Goal: Transaction & Acquisition: Purchase product/service

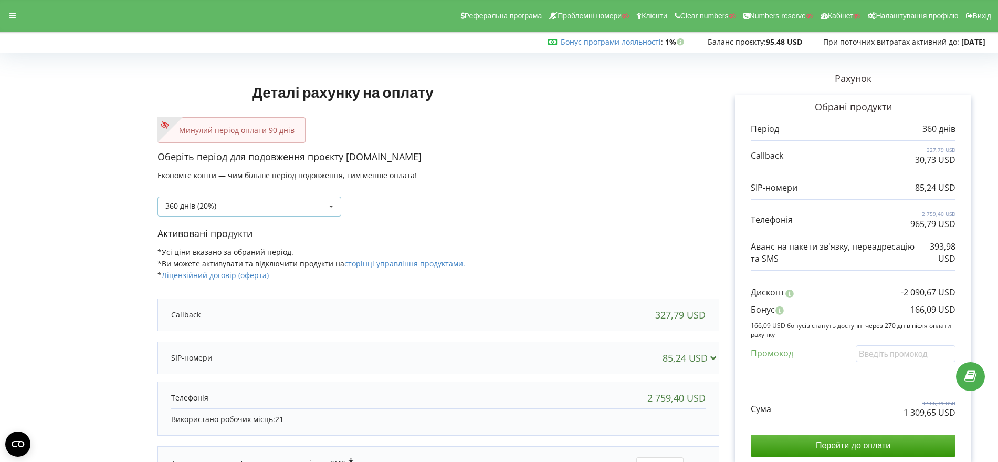
click at [330, 203] on icon at bounding box center [332, 206] width 16 height 19
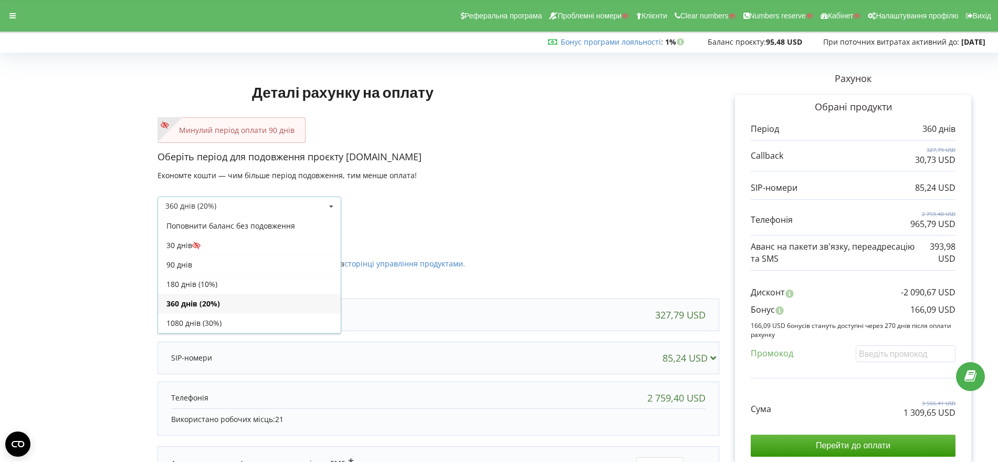
click at [271, 263] on div "90 днів" at bounding box center [249, 264] width 183 height 19
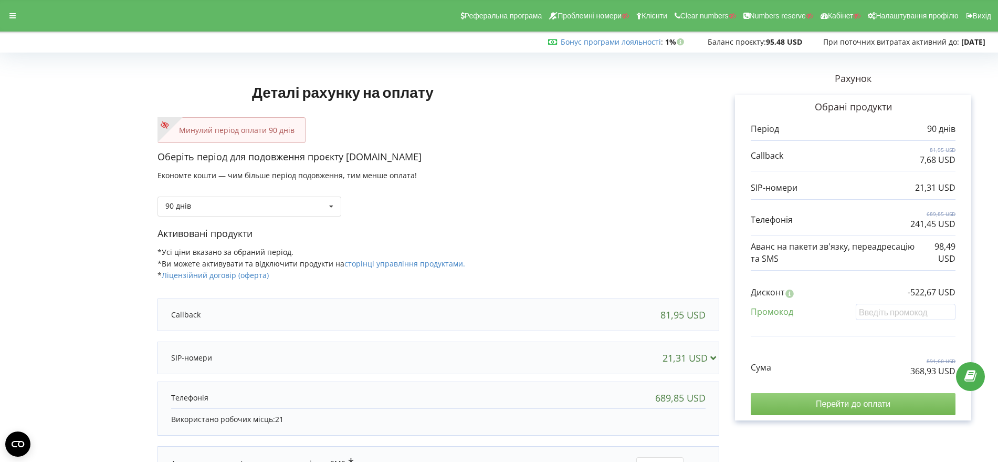
click at [854, 403] on input "Перейти до оплати" at bounding box center [853, 404] width 205 height 22
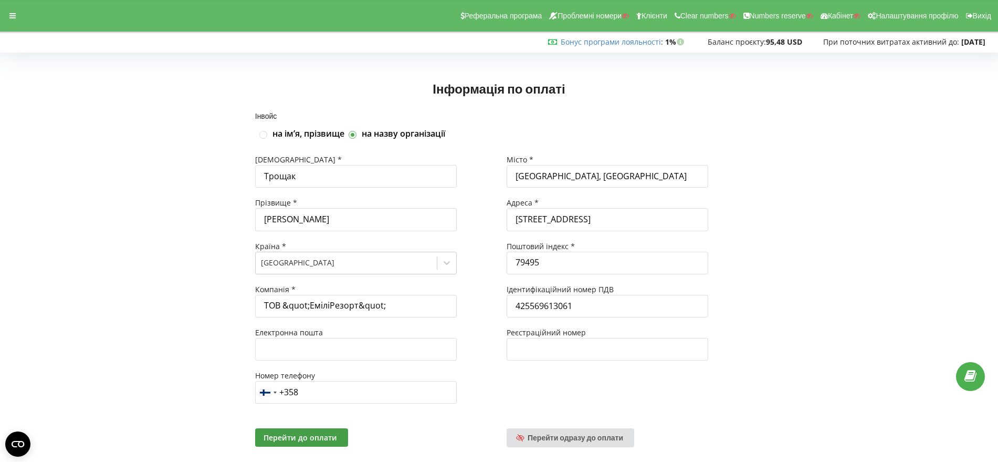
scroll to position [23, 0]
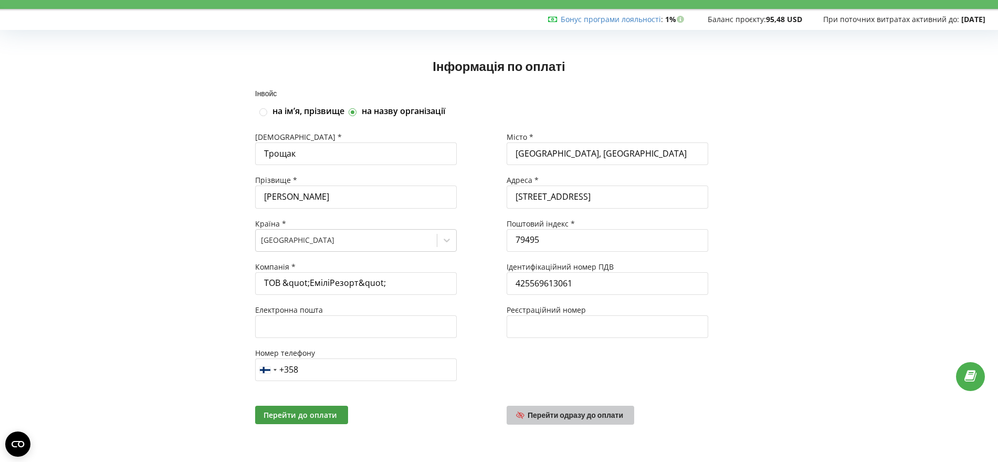
click at [590, 416] on span "Перейти одразу до оплати" at bounding box center [576, 414] width 96 height 9
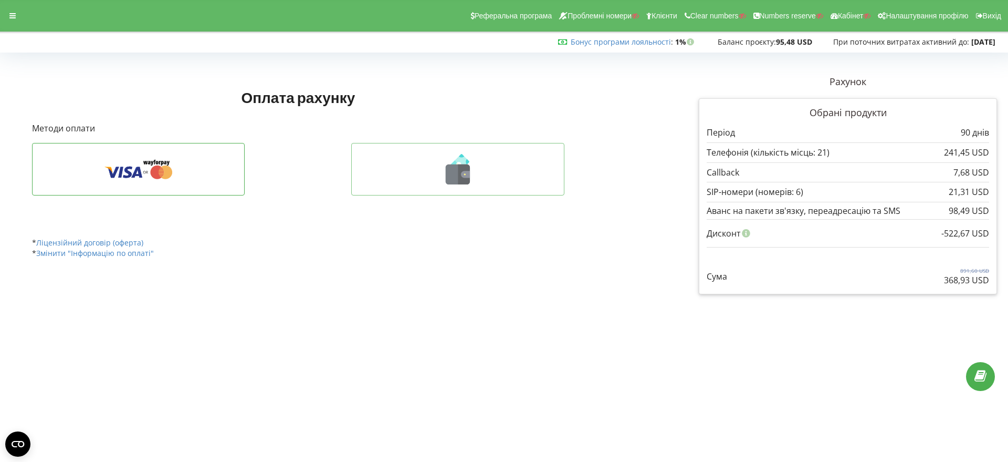
click at [470, 178] on icon at bounding box center [464, 174] width 12 height 20
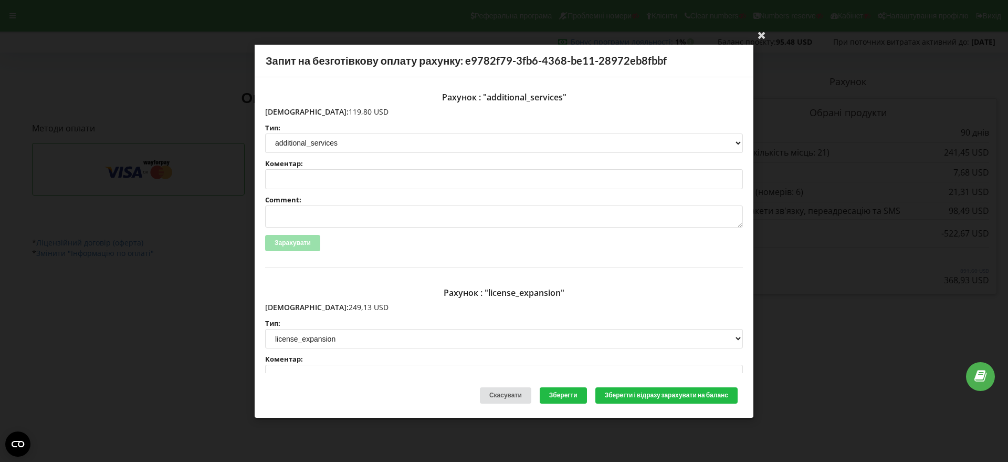
drag, startPoint x: 327, startPoint y: 110, endPoint x: 288, endPoint y: 111, distance: 38.9
click at [288, 111] on p "Сума: 119,80 USD" at bounding box center [504, 111] width 478 height 11
copy p "119,80 USD"
drag, startPoint x: 337, startPoint y: 305, endPoint x: 287, endPoint y: 304, distance: 49.4
click at [287, 304] on p "Сума: 249,13 USD" at bounding box center [504, 307] width 478 height 11
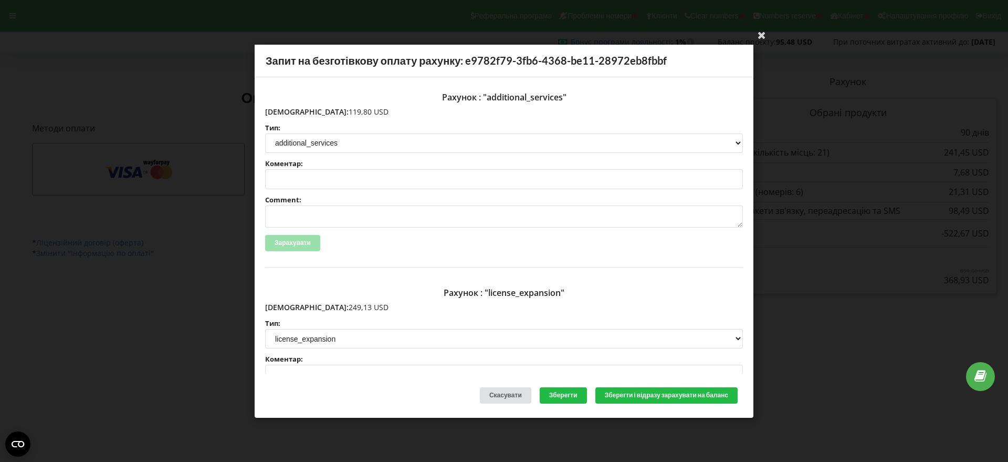
copy p "249,13 USD"
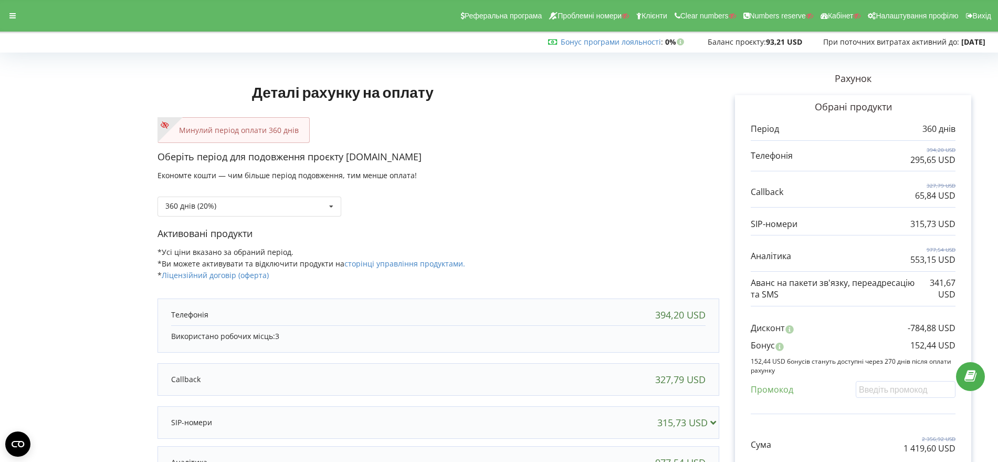
scroll to position [131, 0]
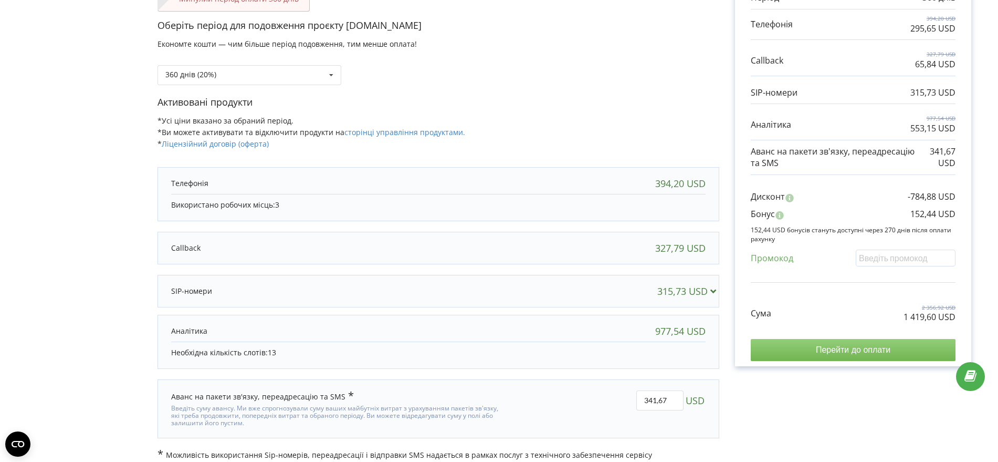
click at [872, 349] on input "Перейти до оплати" at bounding box center [853, 350] width 205 height 22
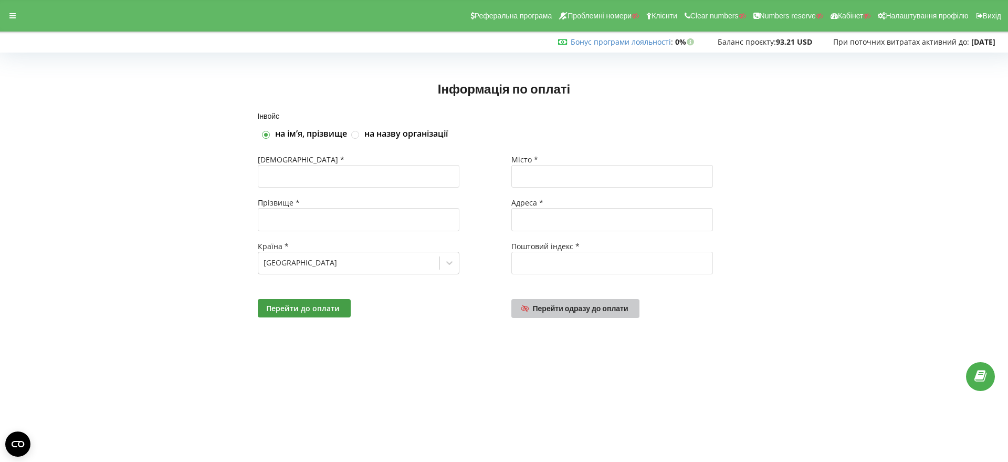
click at [602, 305] on span "Перейти одразу до оплати" at bounding box center [581, 308] width 96 height 9
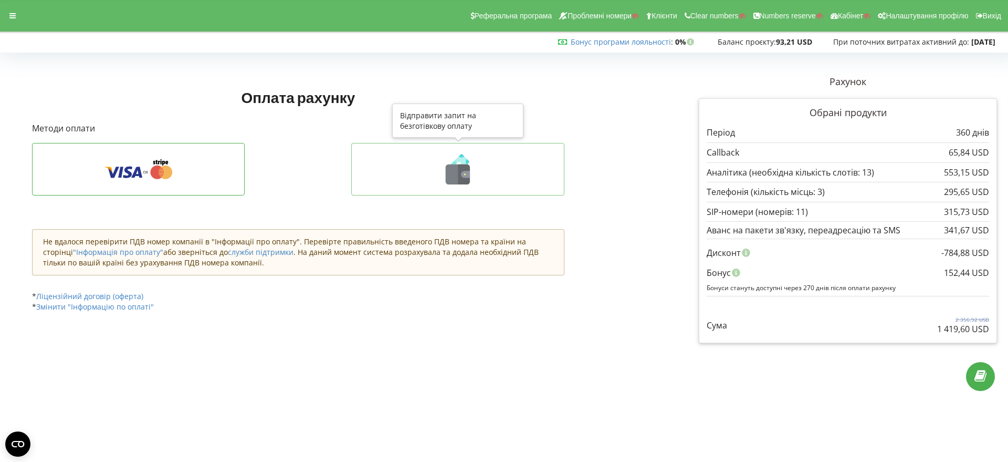
click at [452, 177] on icon at bounding box center [458, 174] width 24 height 20
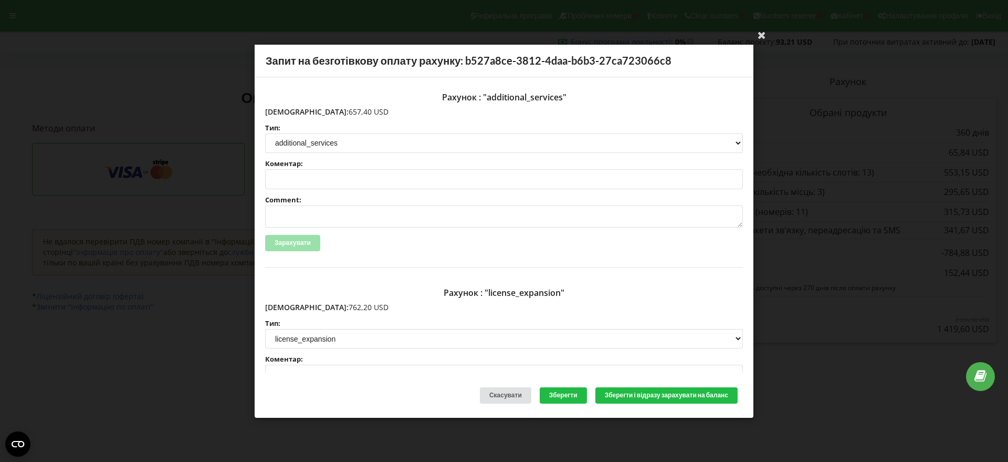
drag, startPoint x: 338, startPoint y: 111, endPoint x: 289, endPoint y: 111, distance: 49.4
click at [289, 111] on p "[DEMOGRAPHIC_DATA]: 657,40 USD" at bounding box center [504, 111] width 478 height 11
copy p "657,40 USD"
drag, startPoint x: 345, startPoint y: 310, endPoint x: 288, endPoint y: 306, distance: 56.4
click at [288, 306] on p "[DEMOGRAPHIC_DATA]: 762,20 USD" at bounding box center [504, 307] width 478 height 11
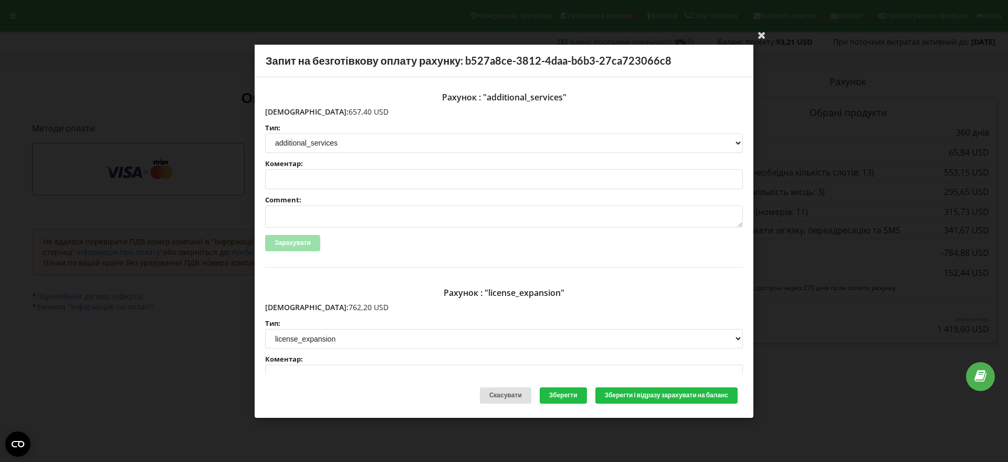
copy p "762,20 USD"
